Goal: Transaction & Acquisition: Purchase product/service

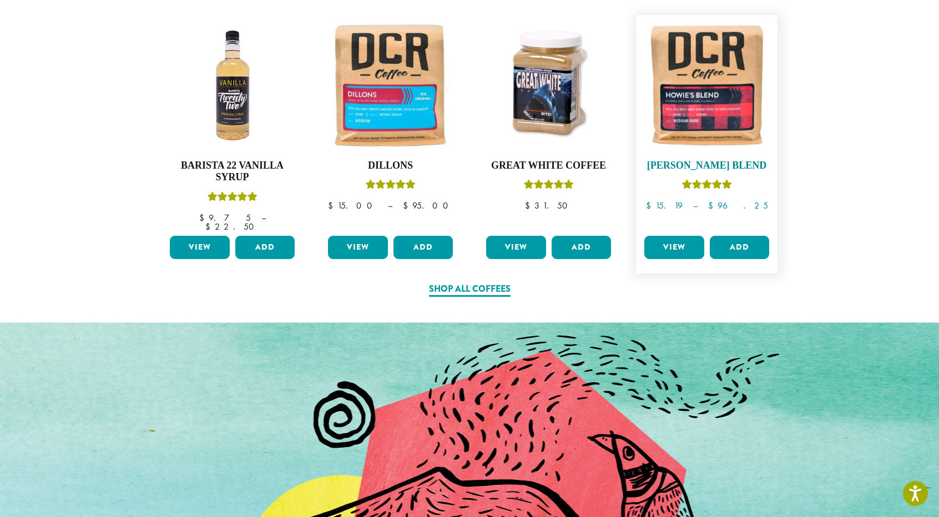
scroll to position [666, 0]
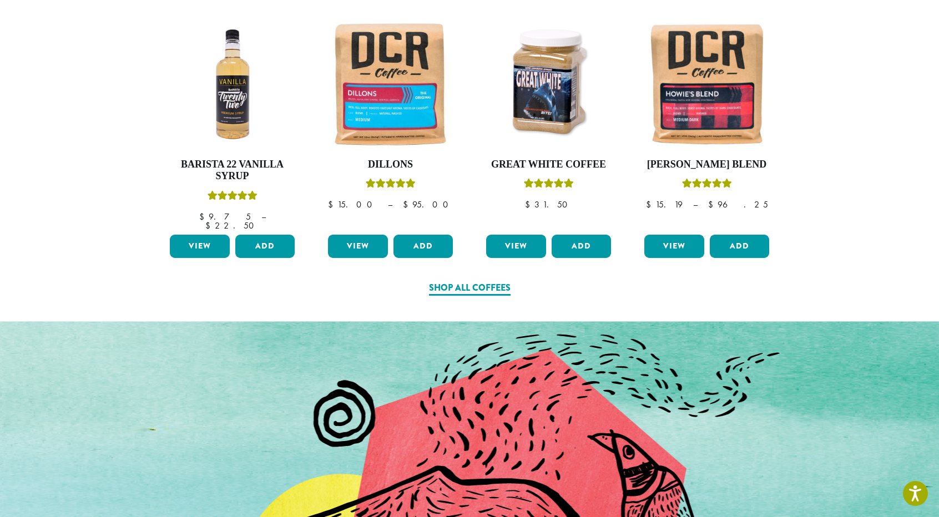
click at [257, 281] on div "Shop All Coffees" at bounding box center [469, 287] width 633 height 13
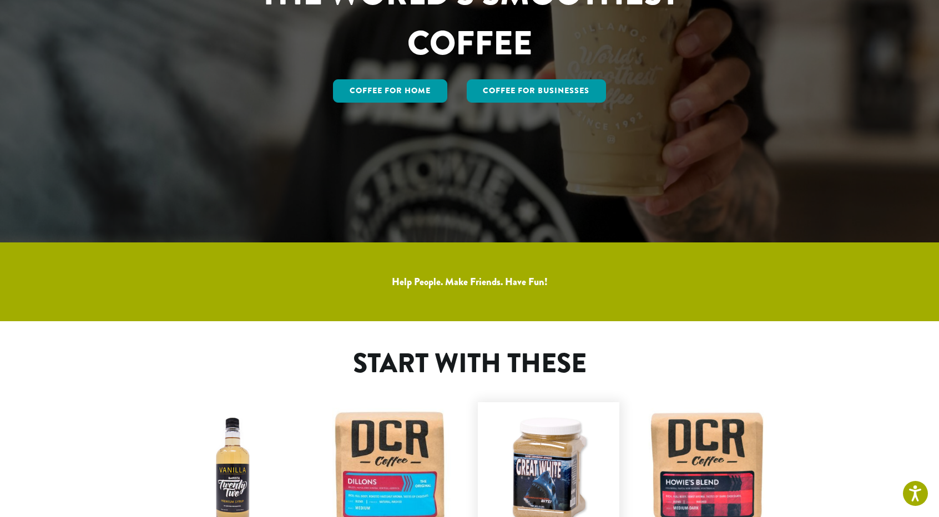
scroll to position [0, 0]
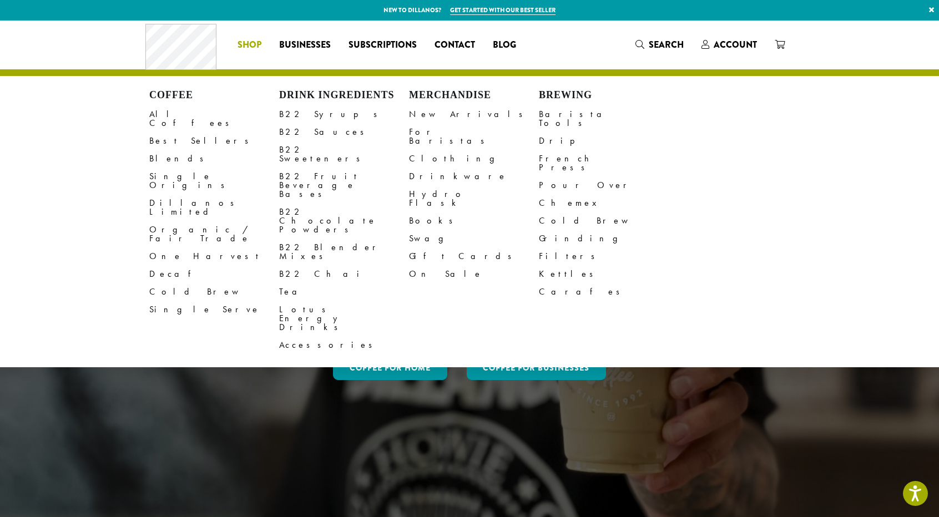
click at [249, 41] on span "Shop" at bounding box center [250, 45] width 24 height 14
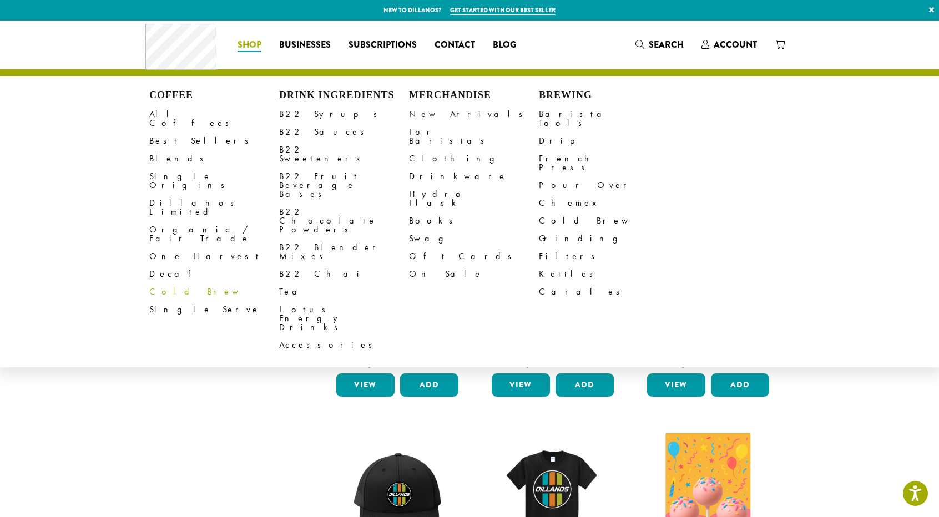
click at [204, 283] on link "Cold Brew" at bounding box center [214, 292] width 130 height 18
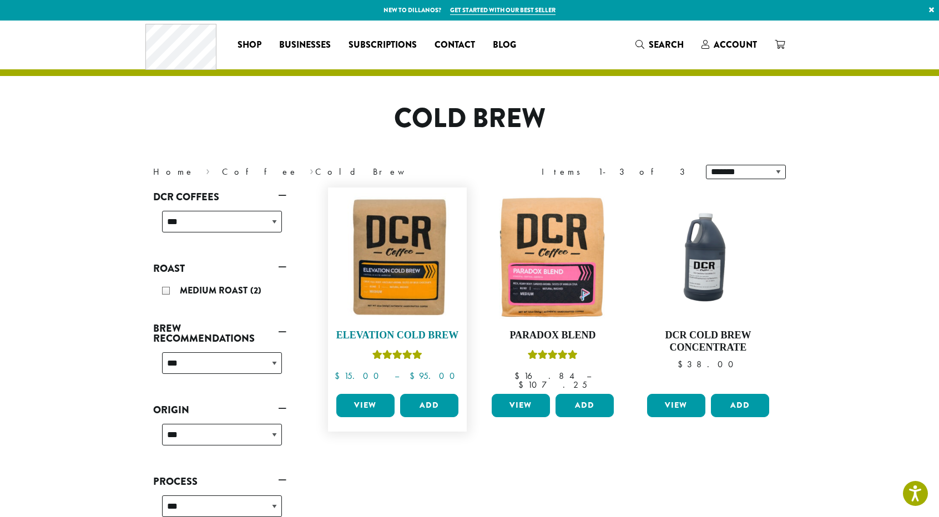
click at [418, 264] on img at bounding box center [398, 257] width 128 height 128
click at [433, 233] on img at bounding box center [398, 257] width 128 height 128
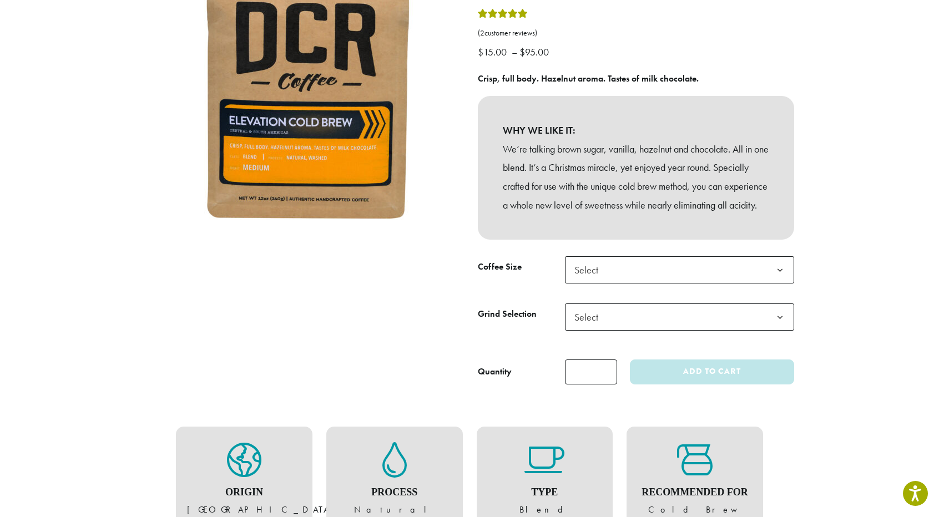
scroll to position [222, 0]
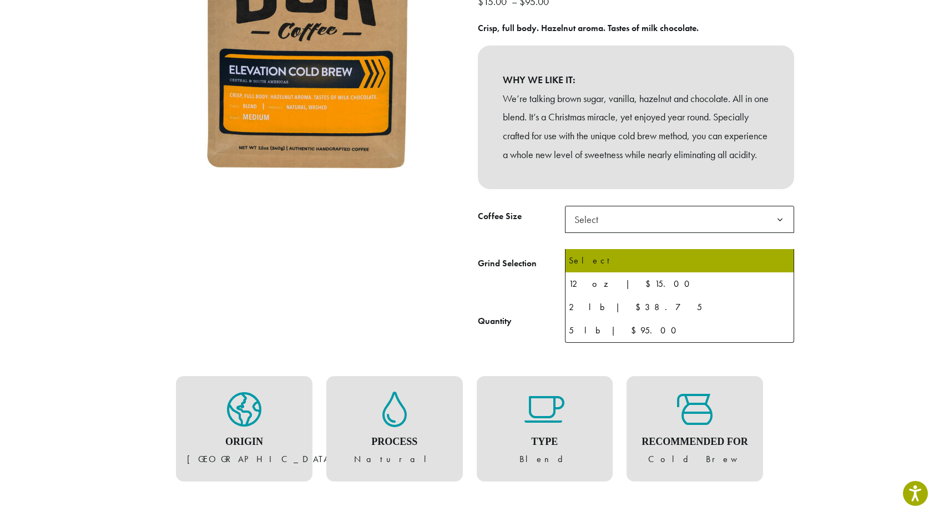
click at [603, 230] on span "Select" at bounding box center [589, 220] width 39 height 22
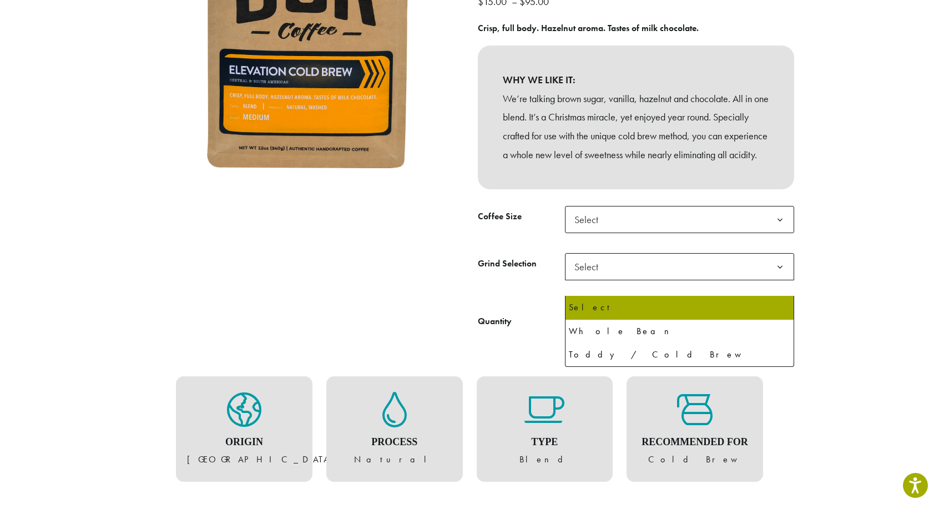
click at [697, 280] on span "Select" at bounding box center [679, 266] width 229 height 27
